Goal: Task Accomplishment & Management: Complete application form

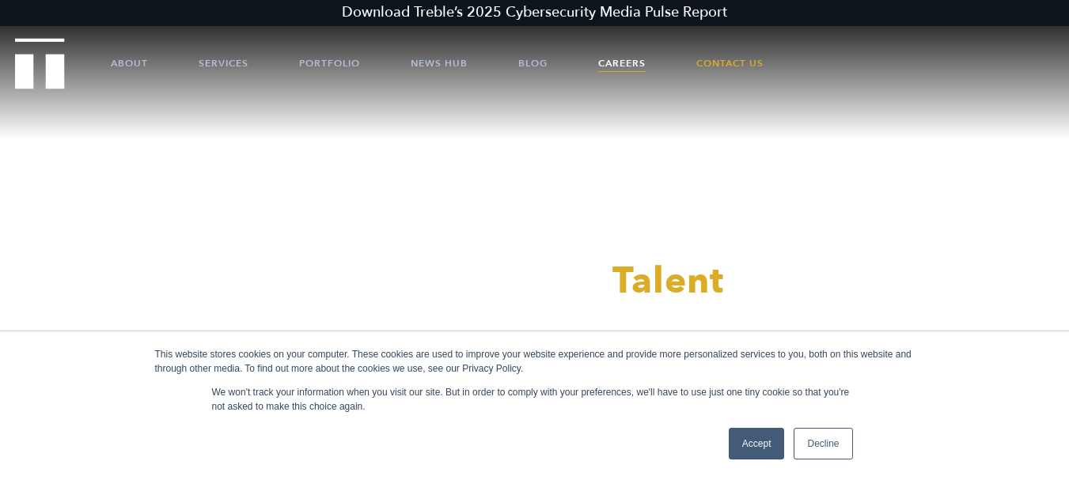
click at [628, 64] on link "Careers" at bounding box center [621, 63] width 47 height 47
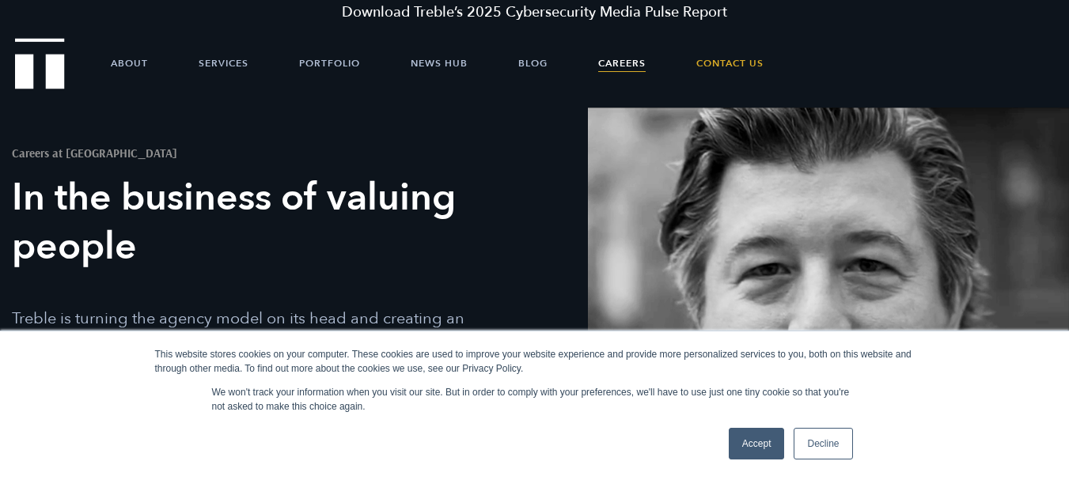
click at [816, 450] on link "Decline" at bounding box center [823, 444] width 59 height 32
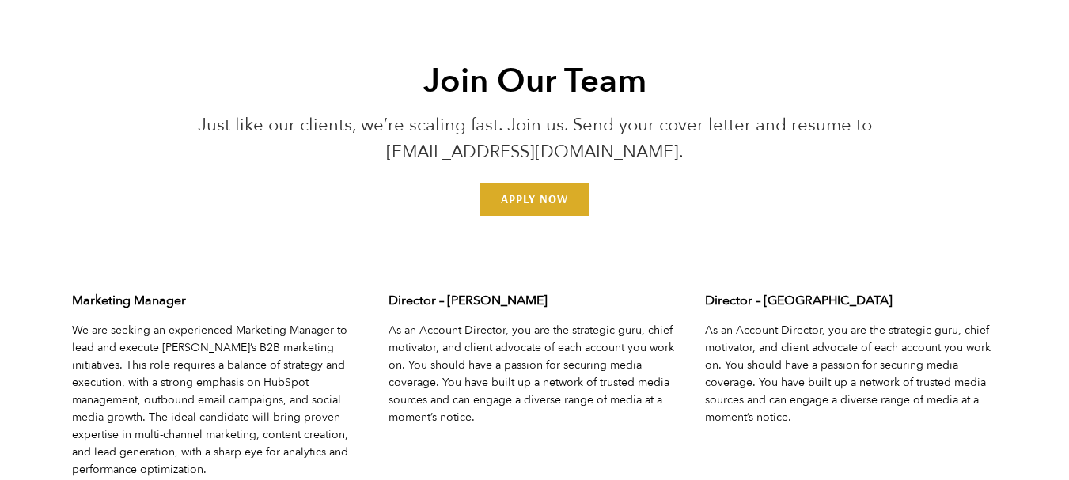
scroll to position [4860, 0]
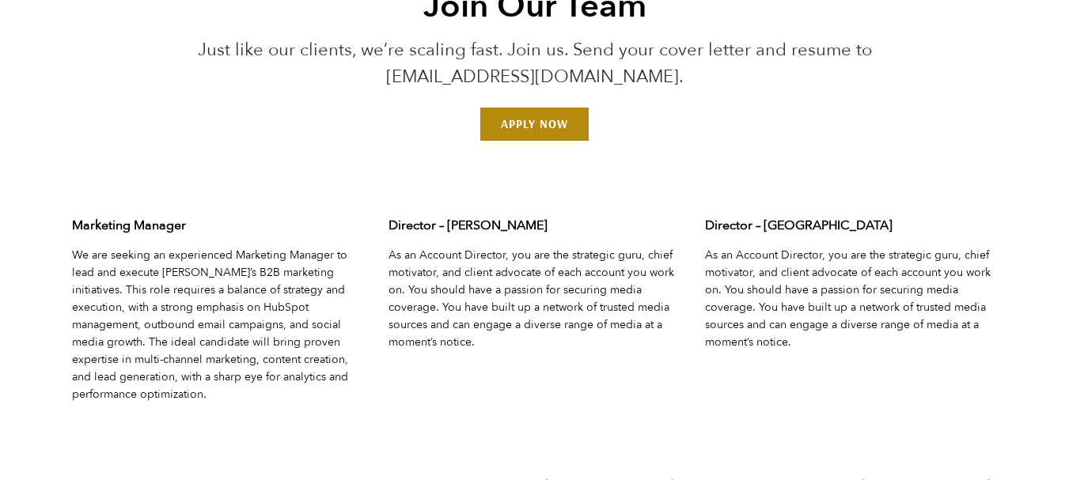
click at [559, 131] on link "Apply Now" at bounding box center [534, 124] width 108 height 33
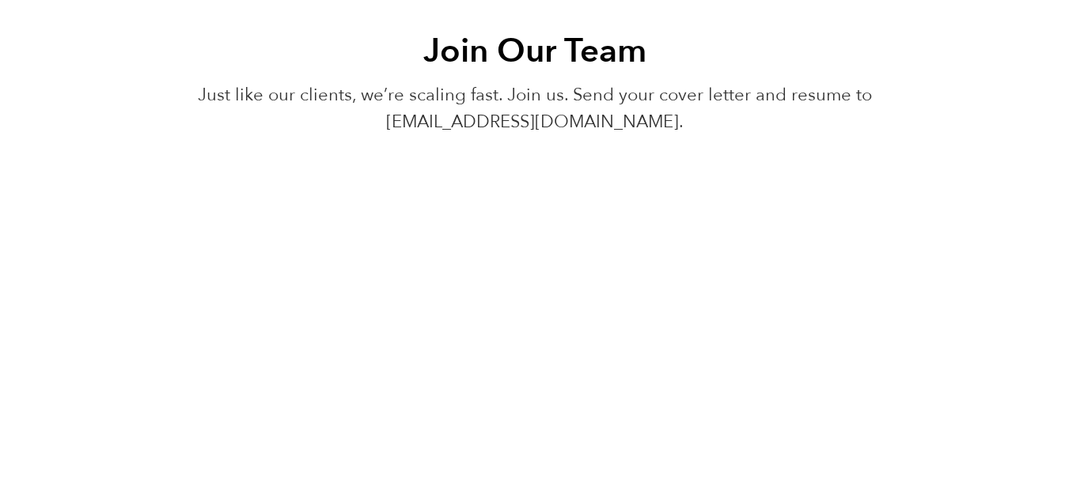
scroll to position [4939, 0]
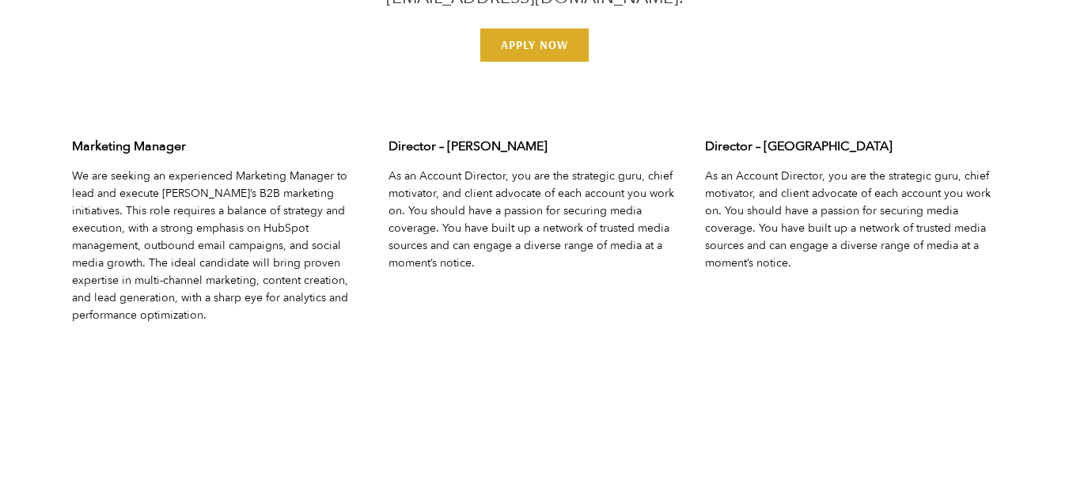
click at [551, 84] on div "Join Our Team Just like our clients, we’re scaling fast. Join us. Send your cov…" at bounding box center [534, 347] width 1069 height 909
click at [542, 62] on link "Apply Now" at bounding box center [534, 44] width 108 height 33
